Goal: Find specific page/section: Find specific page/section

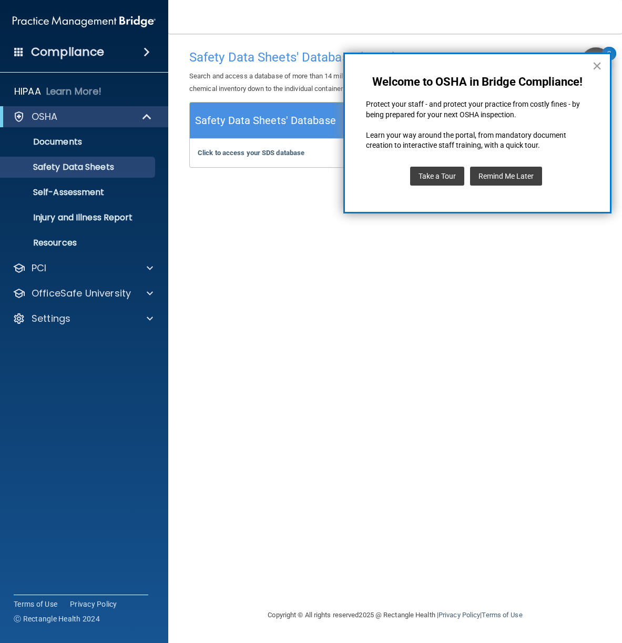
click at [592, 71] on button "×" at bounding box center [597, 65] width 10 height 17
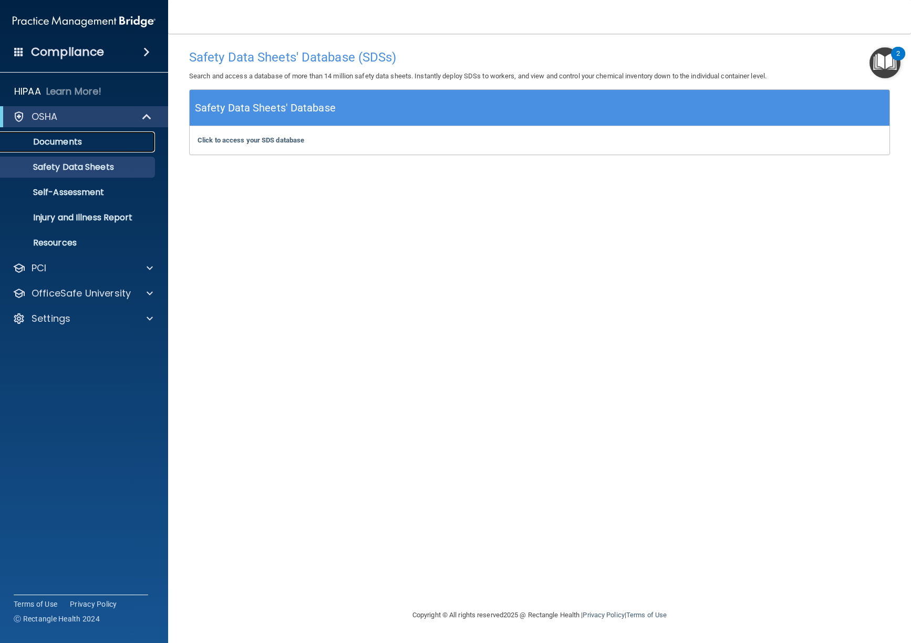
click at [50, 142] on p "Documents" at bounding box center [78, 142] width 143 height 11
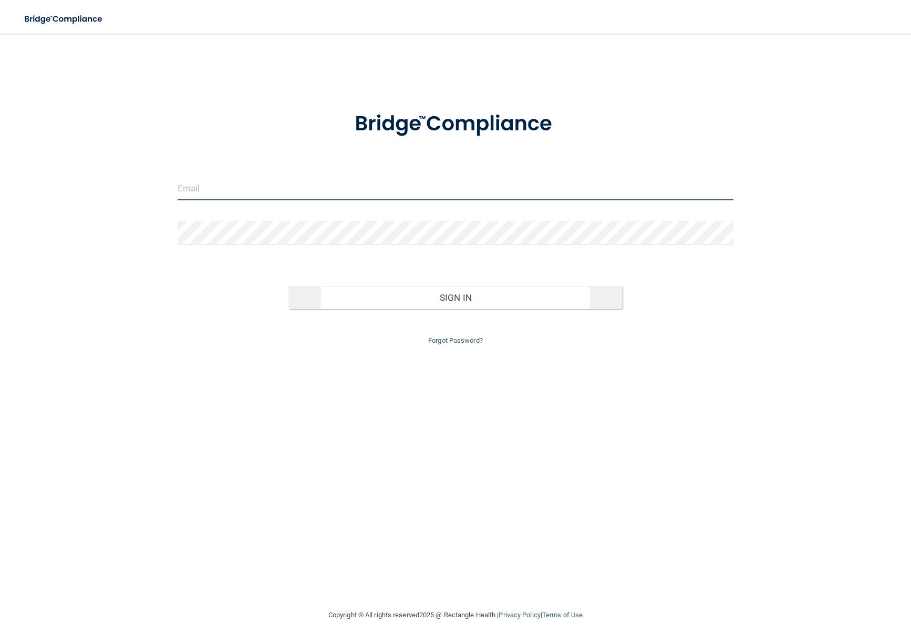
type input "[EMAIL_ADDRESS][DOMAIN_NAME]"
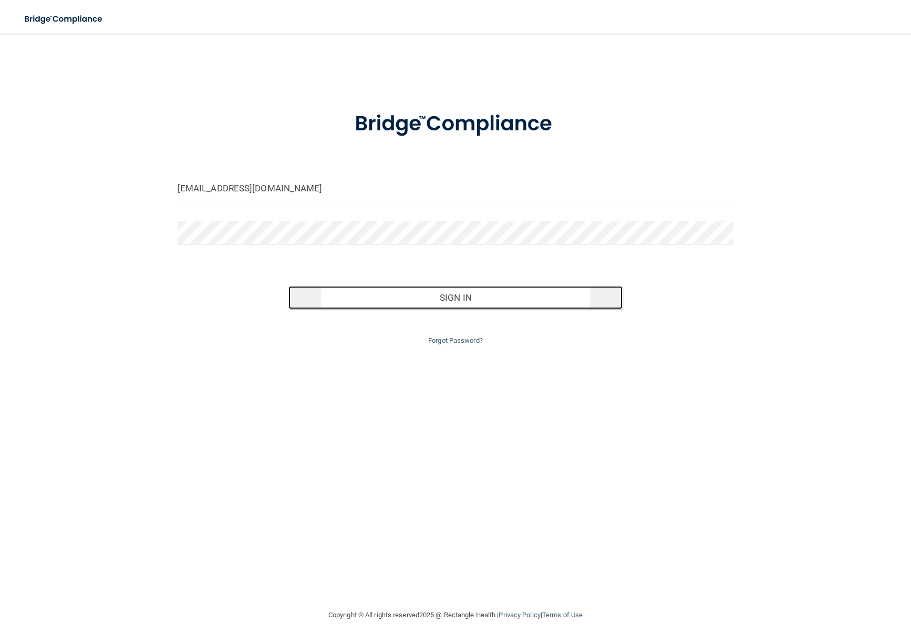
click at [429, 302] on button "Sign In" at bounding box center [456, 297] width 334 height 23
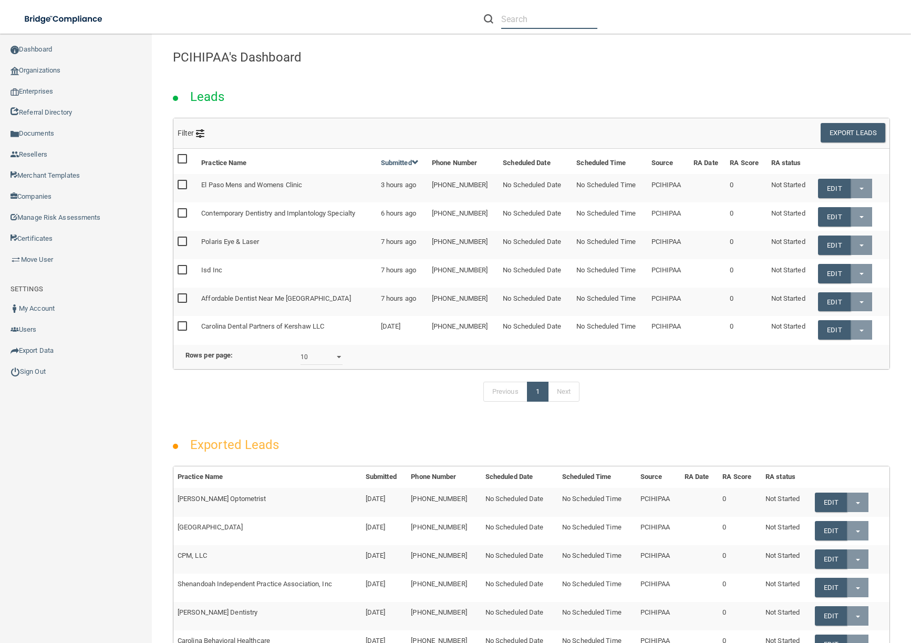
click at [559, 16] on input "text" at bounding box center [549, 18] width 96 height 19
type input "test"
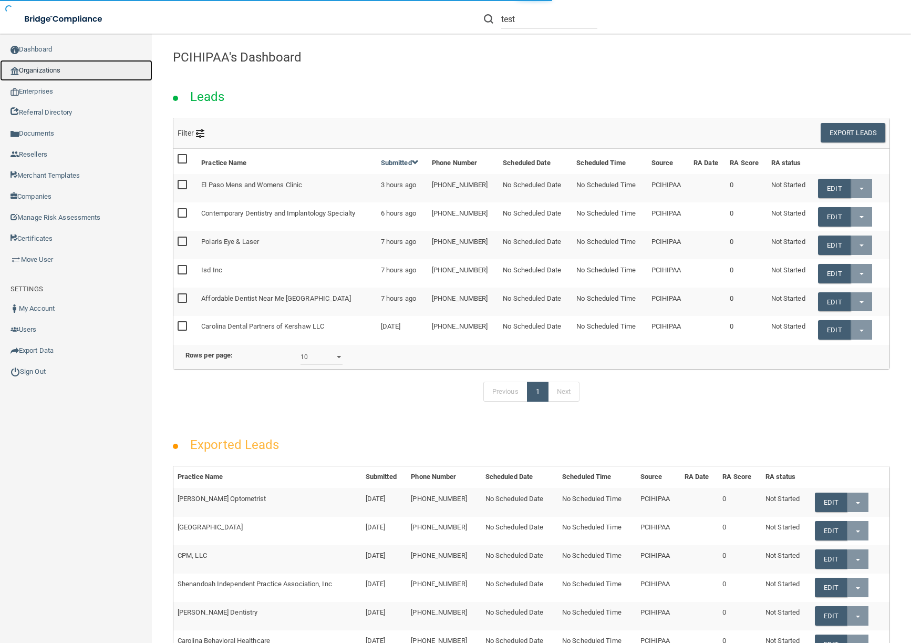
click at [53, 65] on link "Organizations" at bounding box center [76, 70] width 152 height 21
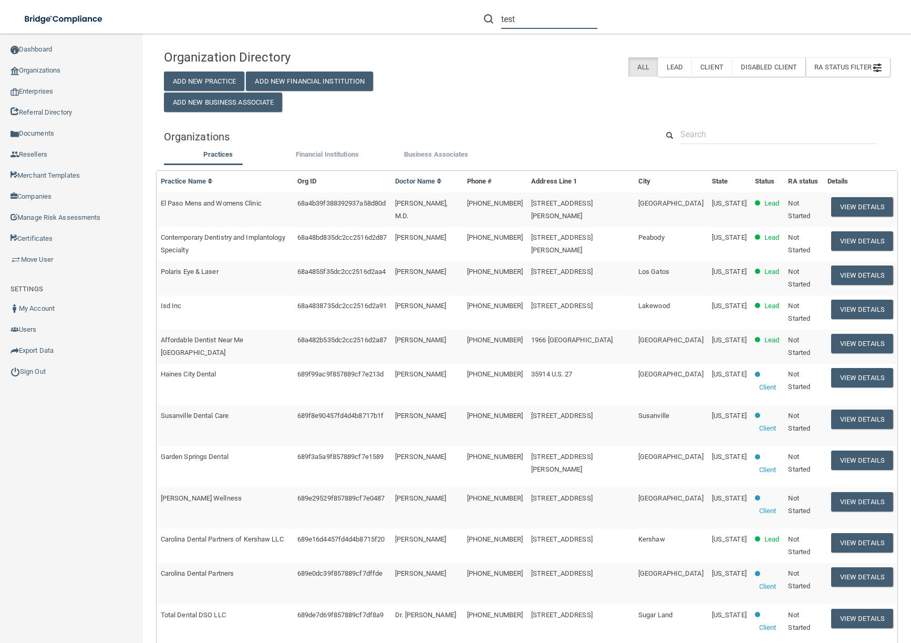
click at [545, 20] on input "test" at bounding box center [549, 18] width 96 height 19
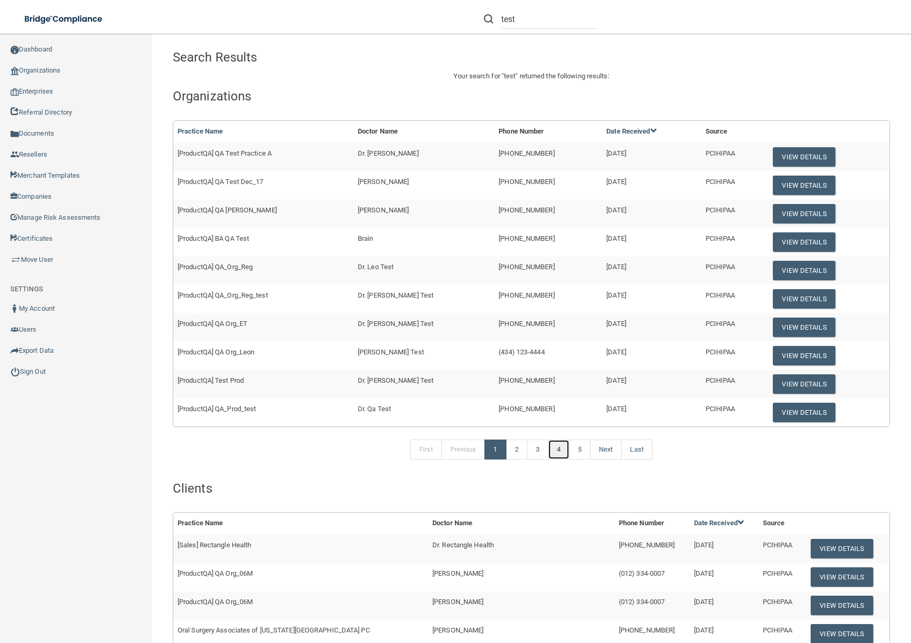
click at [554, 453] on link "4" at bounding box center [559, 449] width 22 height 20
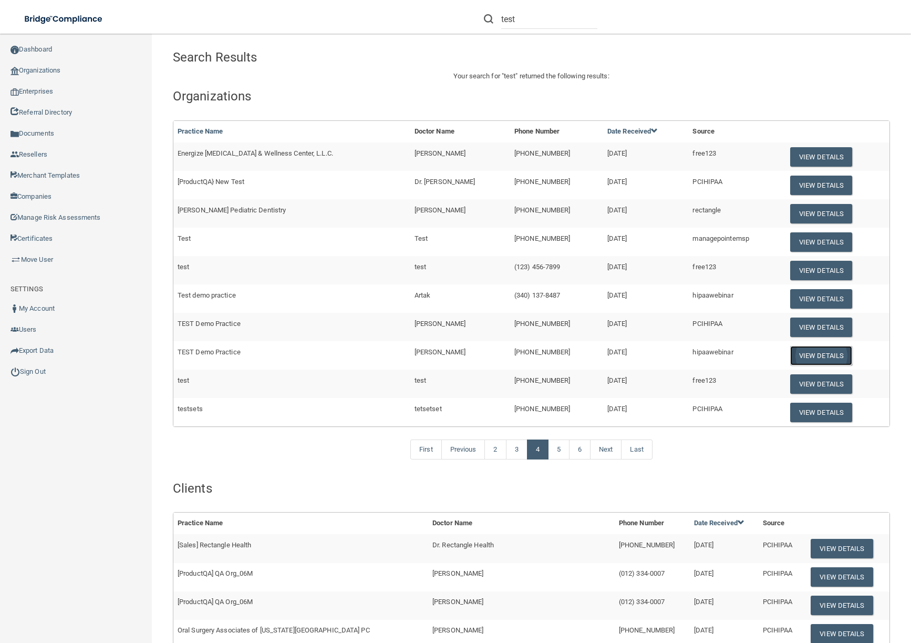
click at [810, 355] on button "View Details" at bounding box center [822, 355] width 62 height 19
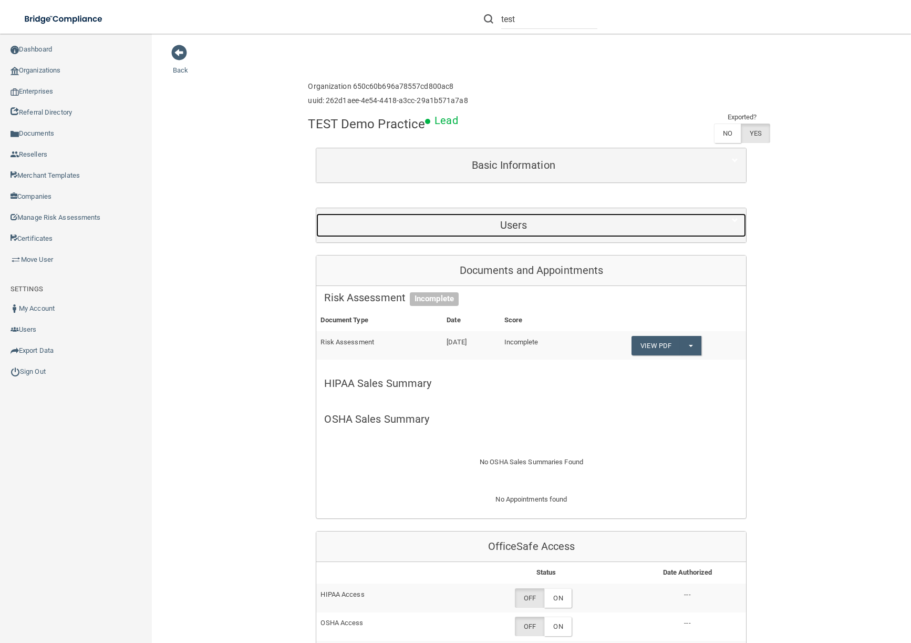
click at [547, 221] on h5 "Users" at bounding box center [513, 225] width 378 height 12
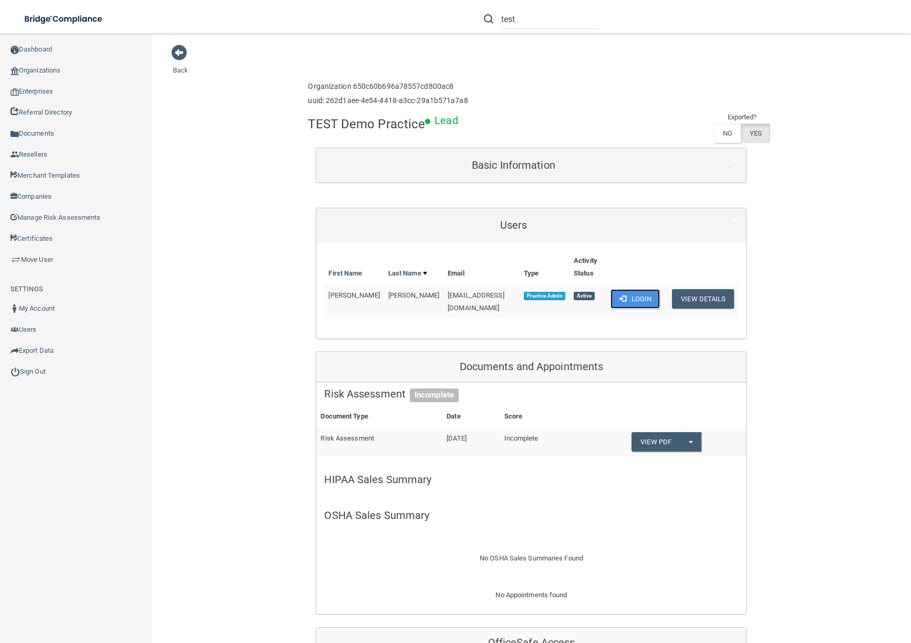
click at [634, 294] on button "Login" at bounding box center [636, 298] width 50 height 19
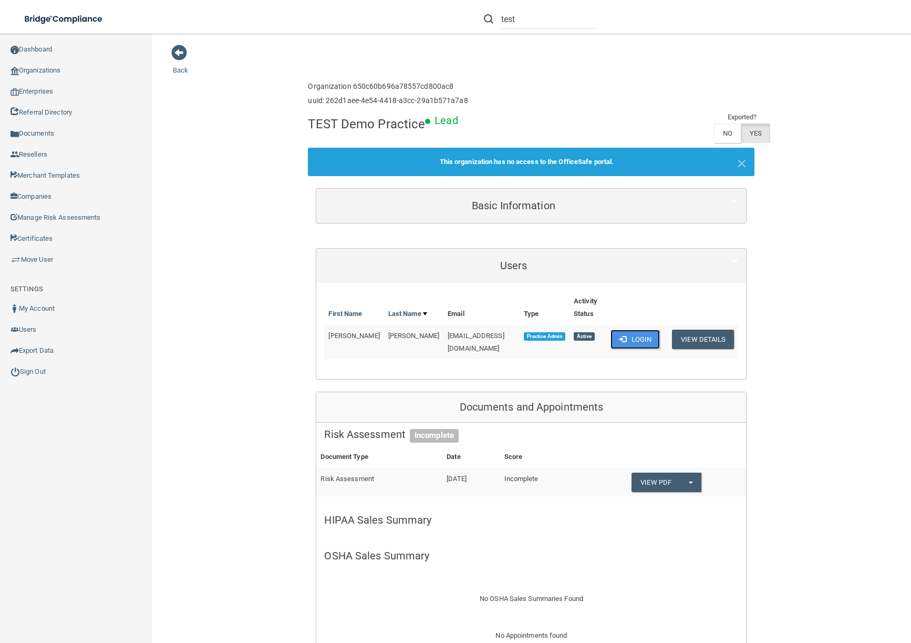
click at [630, 343] on button "Login" at bounding box center [636, 339] width 50 height 19
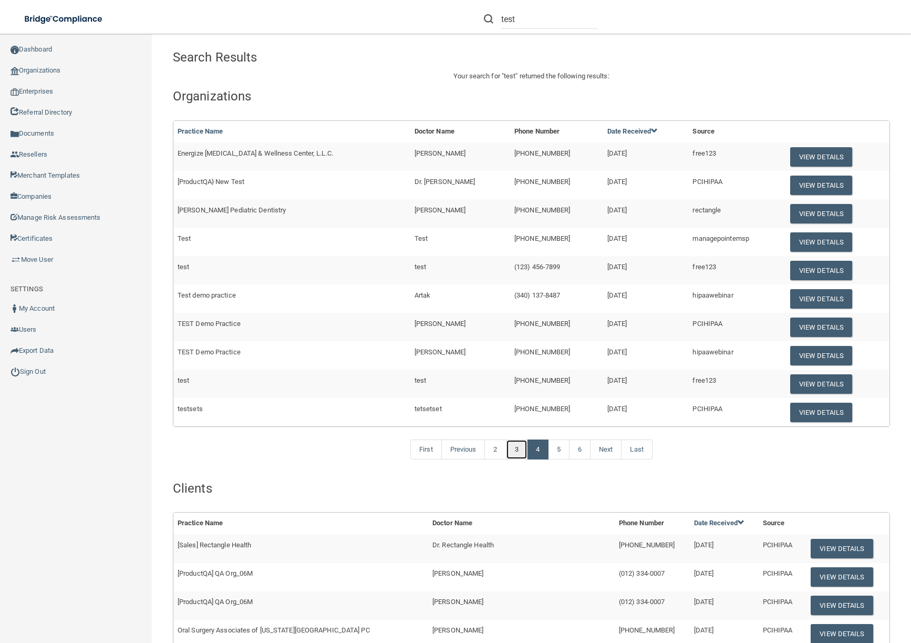
click at [517, 449] on link "3" at bounding box center [517, 449] width 22 height 20
